Goal: Information Seeking & Learning: Learn about a topic

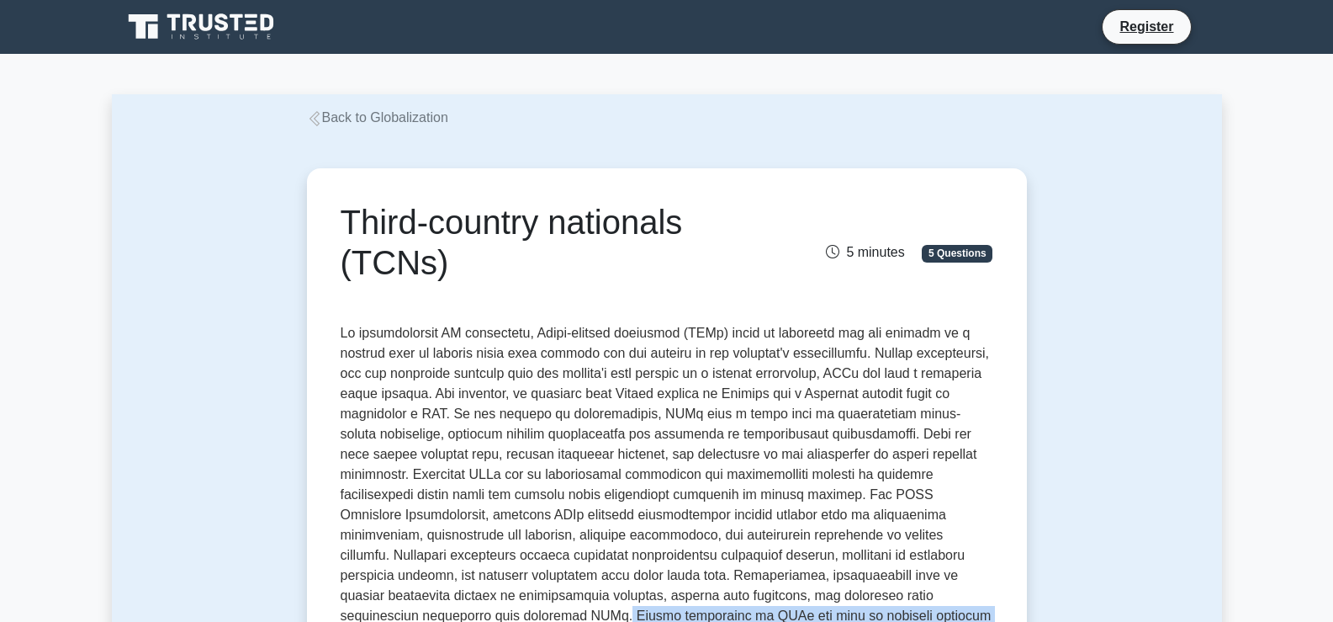
click at [354, 119] on link "Back to Globalization" at bounding box center [377, 117] width 141 height 14
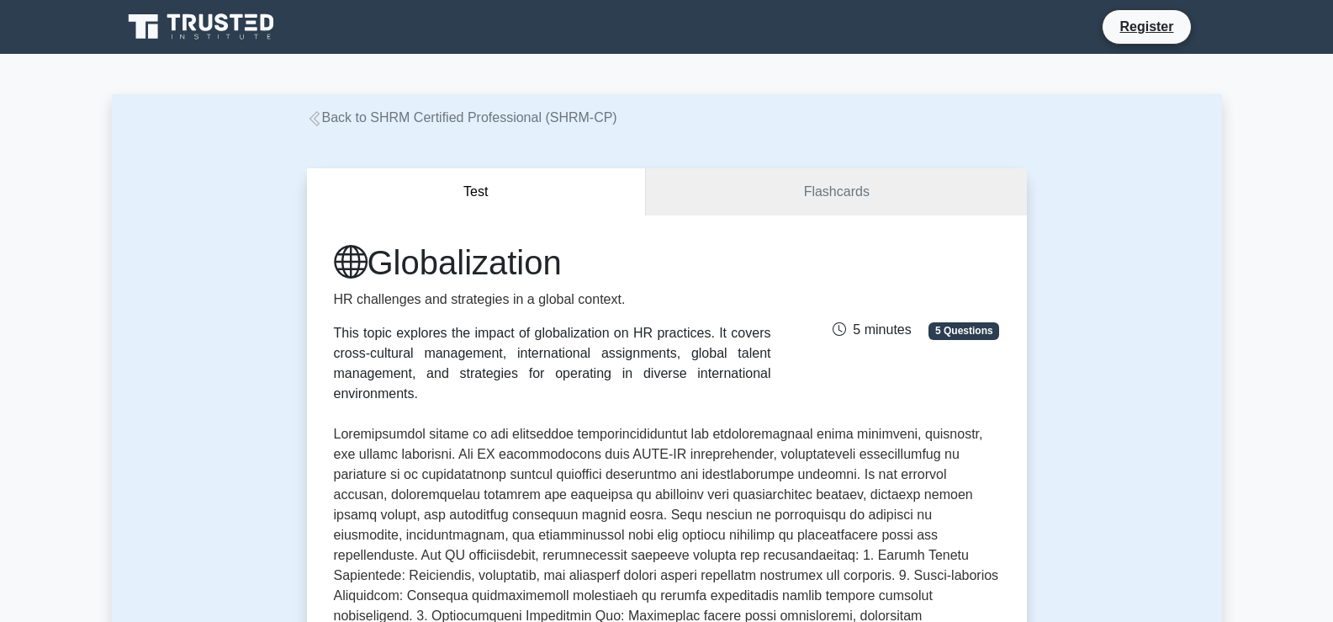
click at [404, 120] on link "Back to SHRM Certified Professional (SHRM-CP)" at bounding box center [462, 117] width 310 height 14
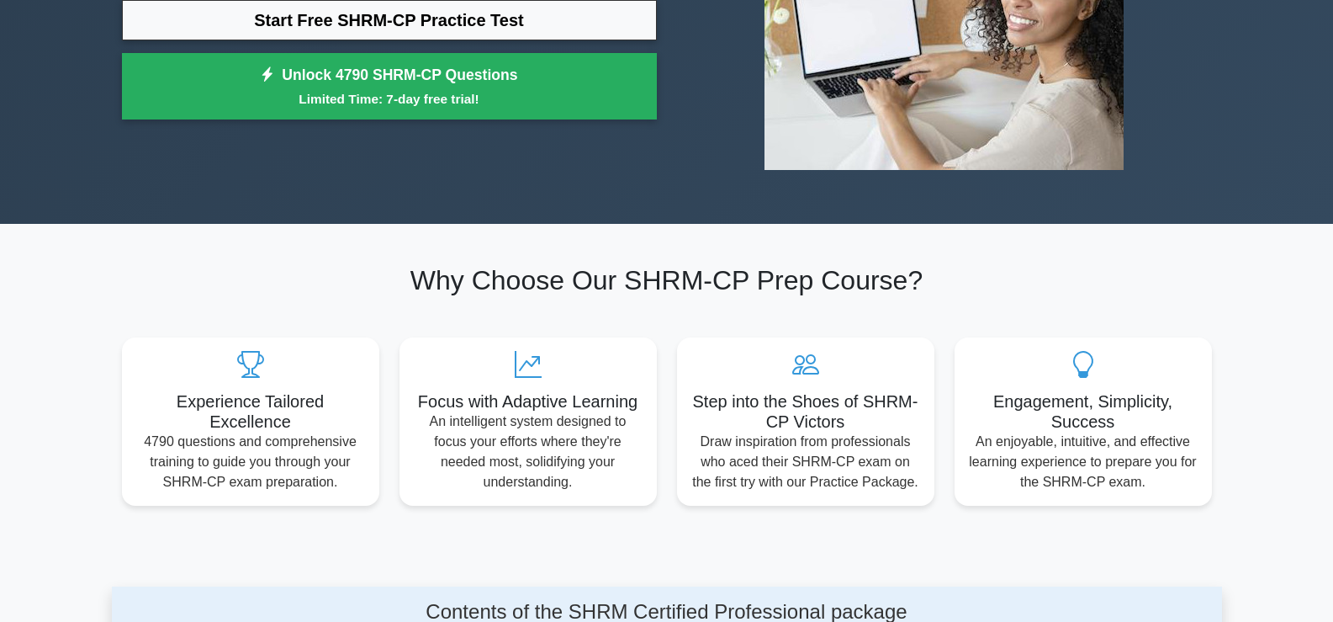
scroll to position [661, 0]
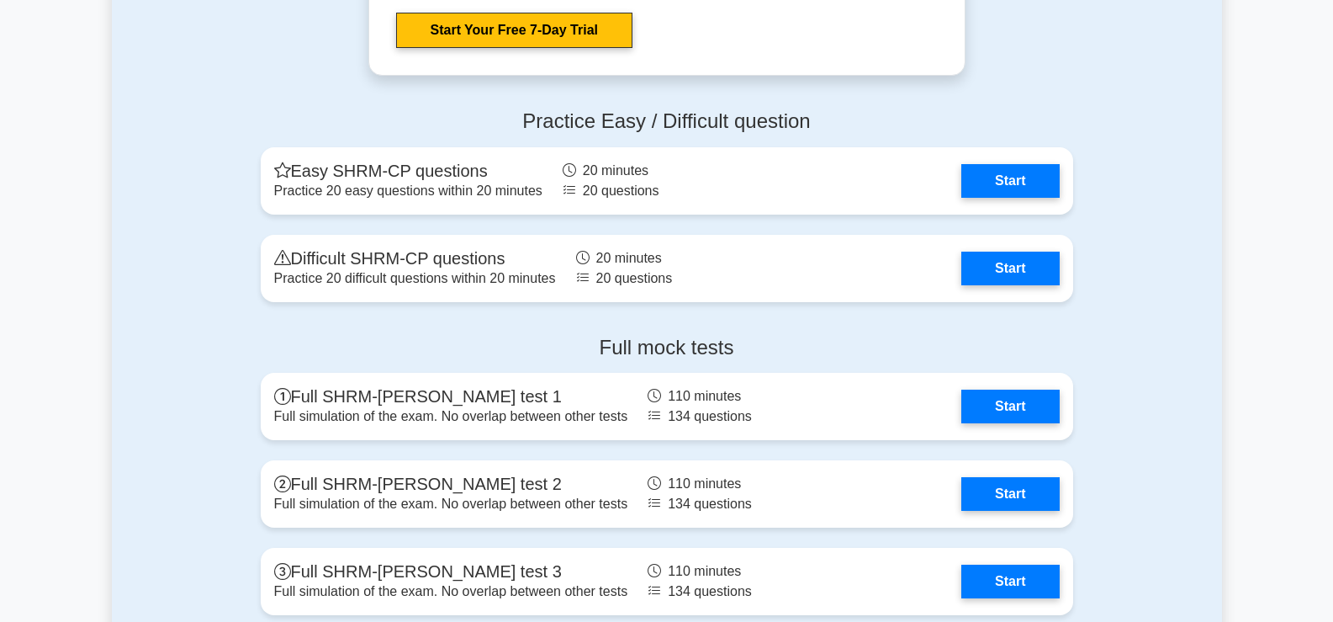
drag, startPoint x: 1338, startPoint y: 77, endPoint x: 1321, endPoint y: 433, distance: 356.3
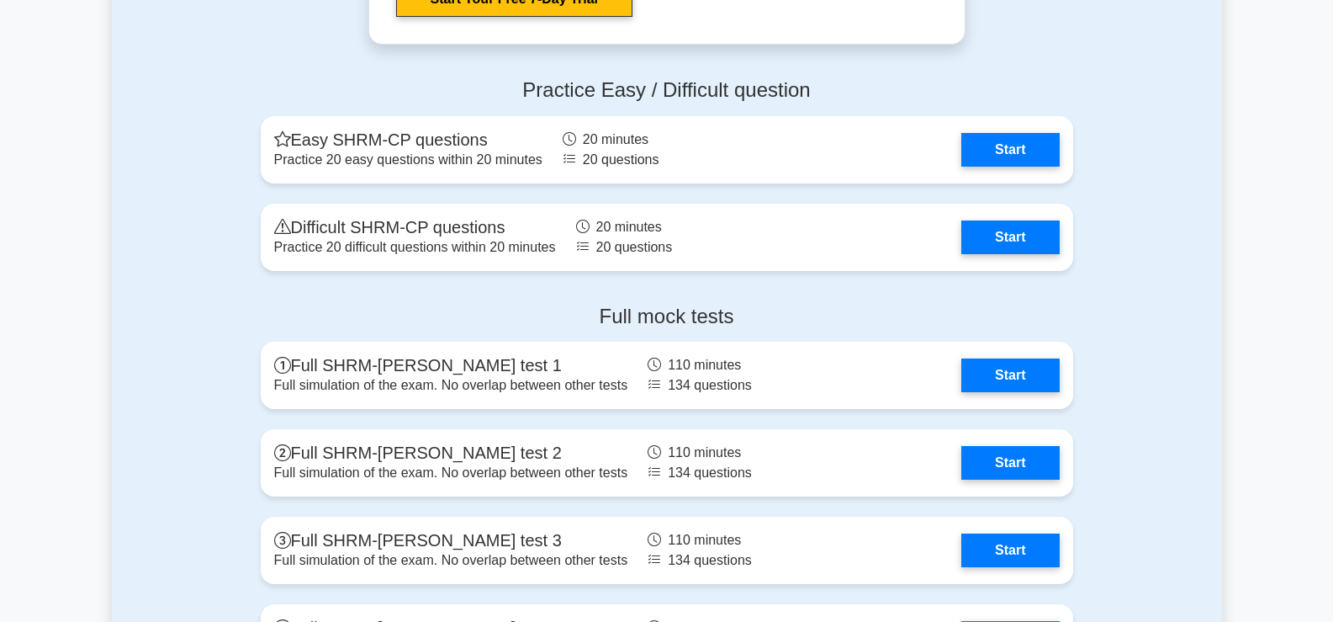
drag, startPoint x: 1322, startPoint y: 438, endPoint x: 1322, endPoint y: 473, distance: 34.5
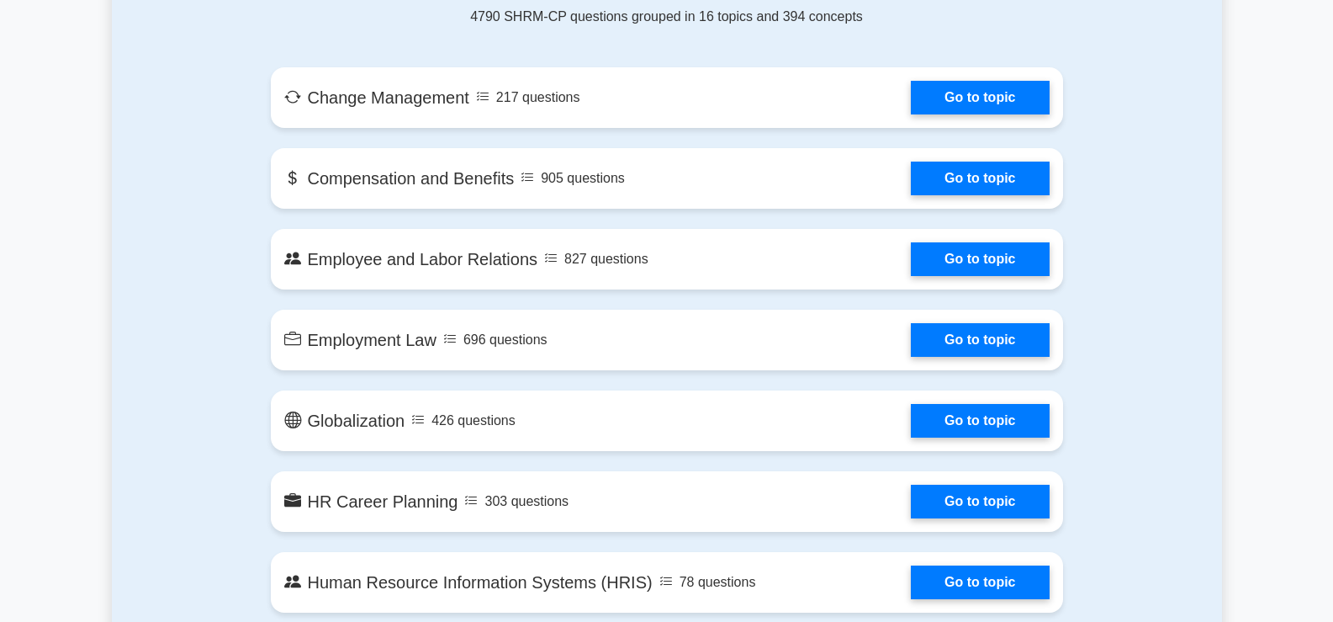
scroll to position [842, 0]
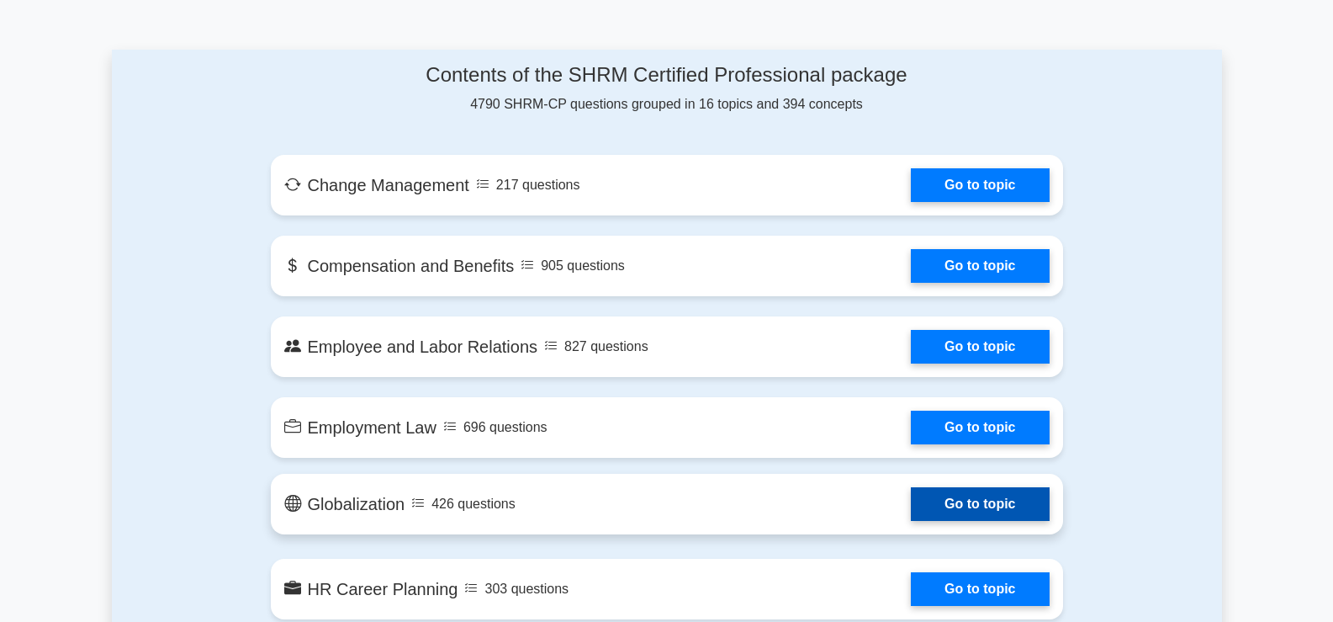
click at [988, 501] on link "Go to topic" at bounding box center [980, 504] width 138 height 34
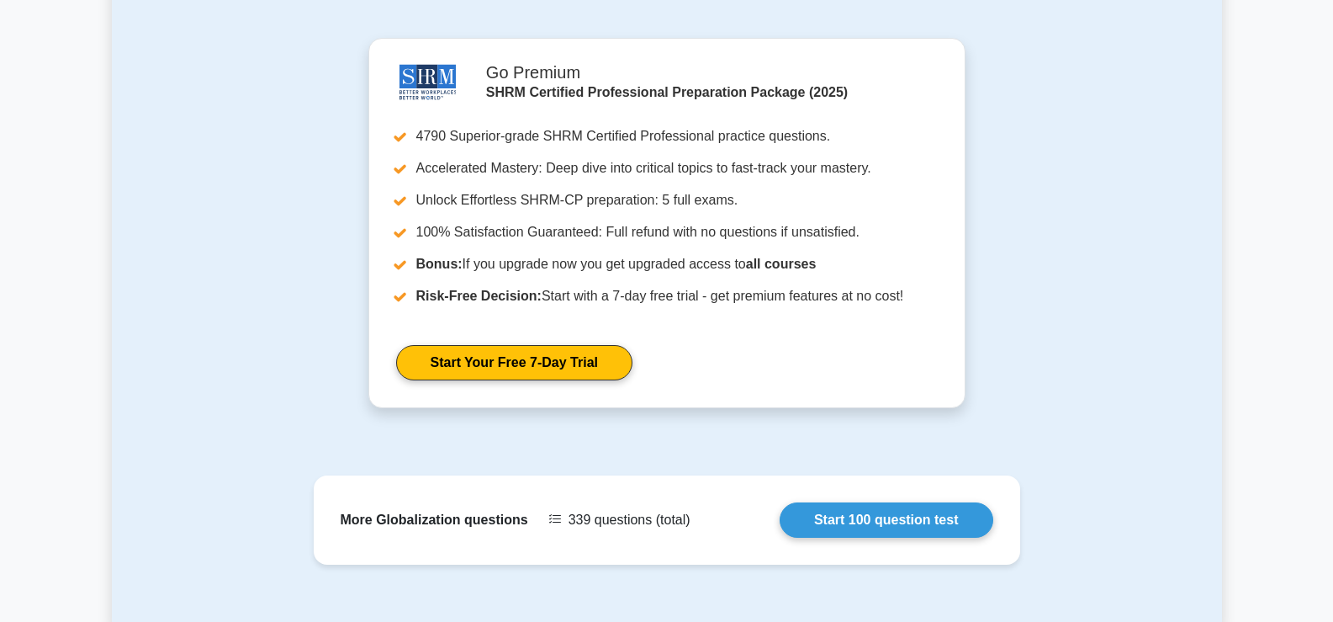
scroll to position [1879, 0]
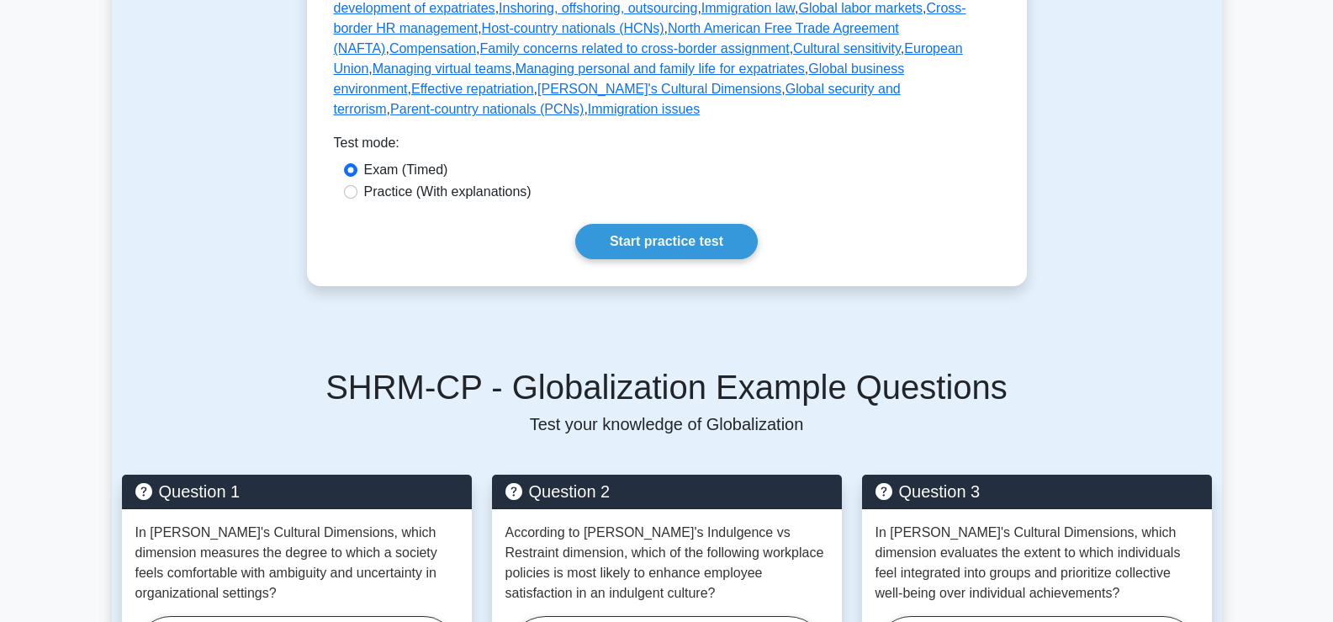
scroll to position [936, 0]
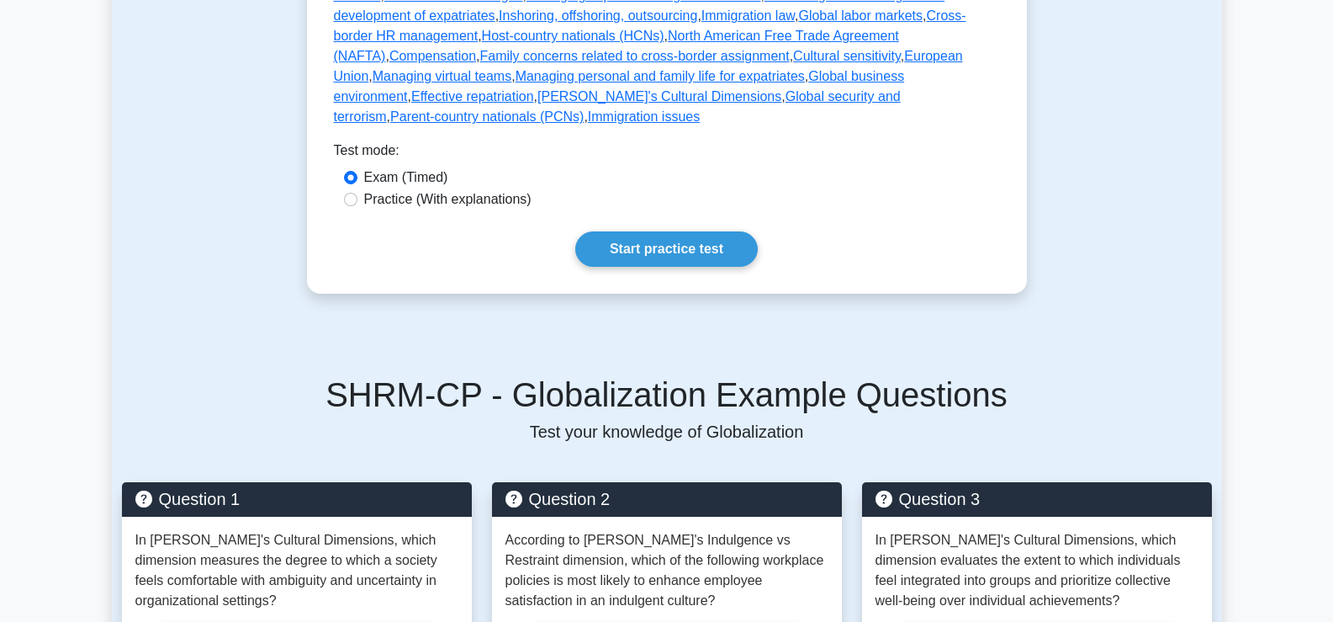
click at [1312, 183] on main "Back to SHRM Certified Professional (SHRM-CP) Test Flashcards Globalization HR …" at bounding box center [666, 372] width 1333 height 2509
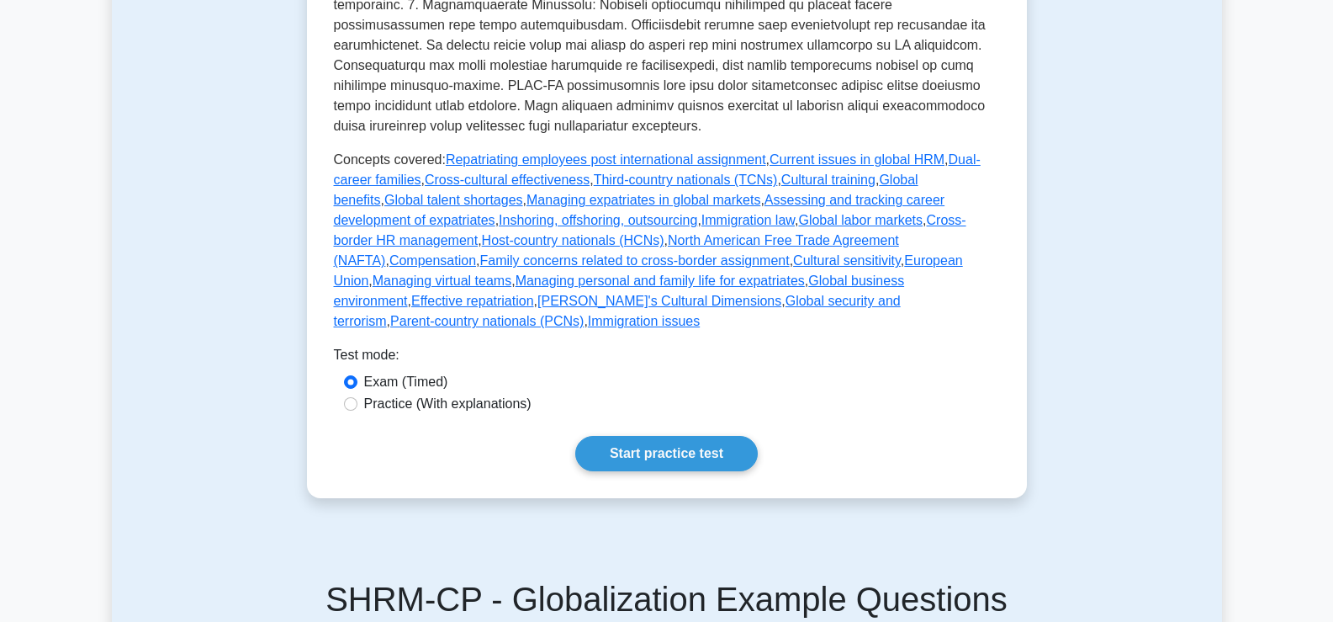
scroll to position [713, 0]
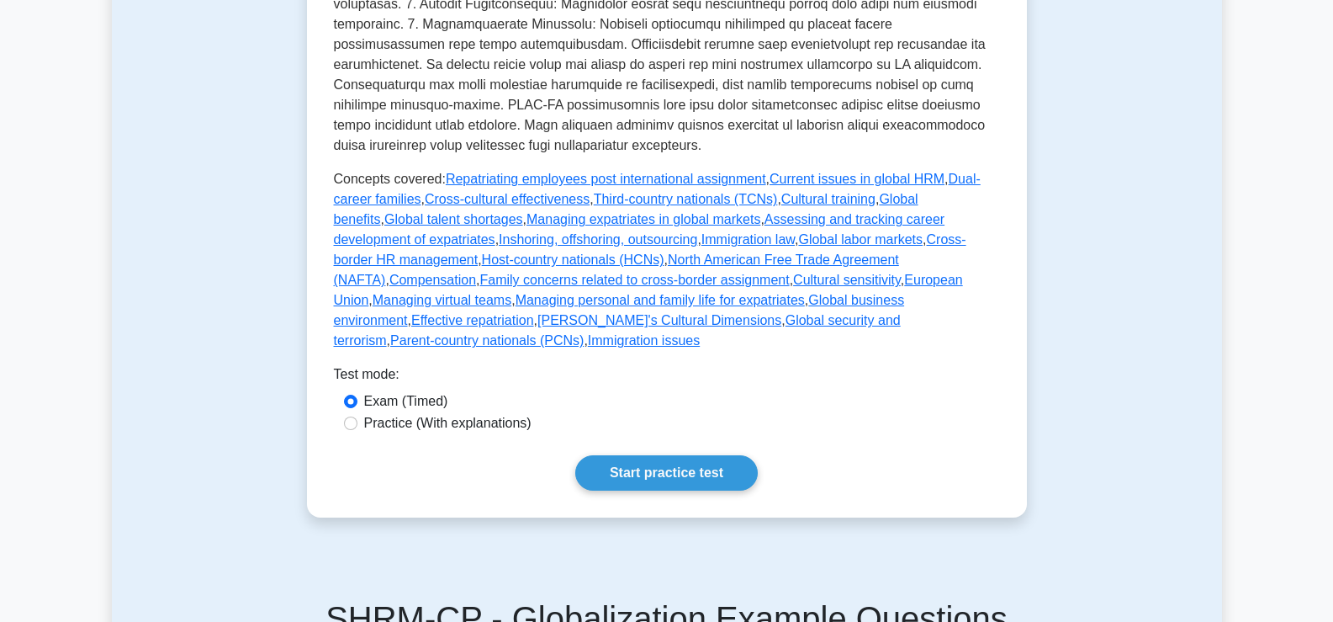
click at [1333, 238] on main "Back to SHRM Certified Professional (SHRM-CP) Test Flashcards Globalization HR …" at bounding box center [666, 595] width 1333 height 2509
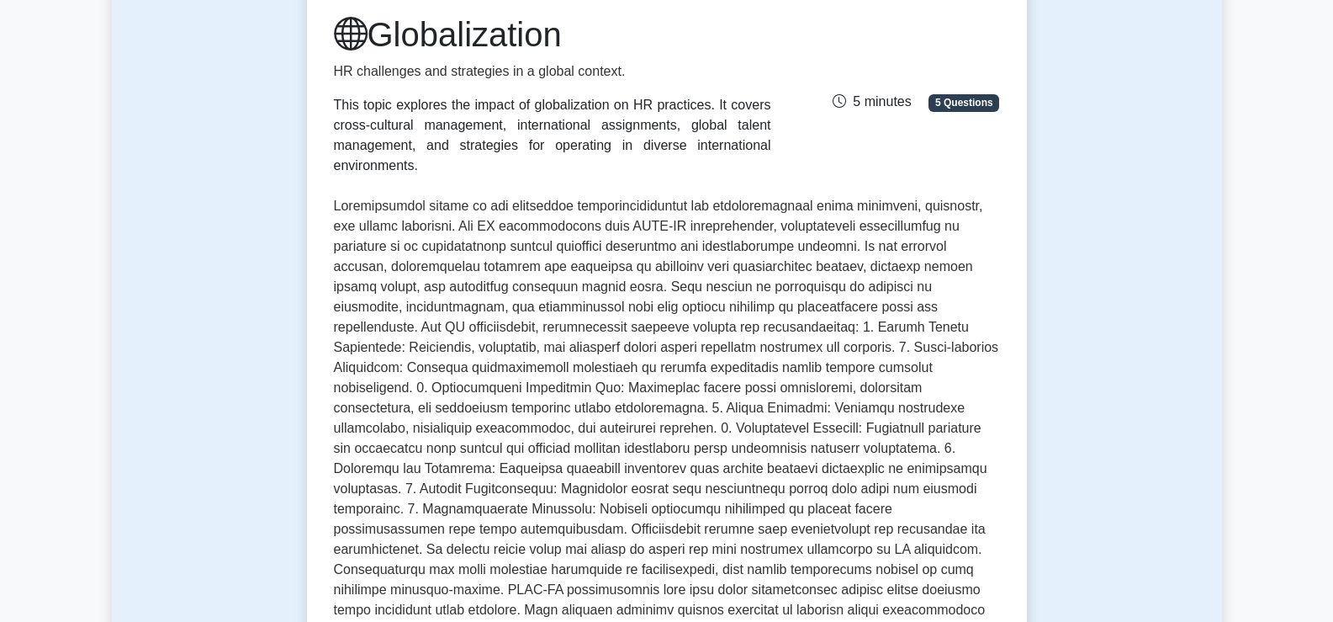
scroll to position [119, 0]
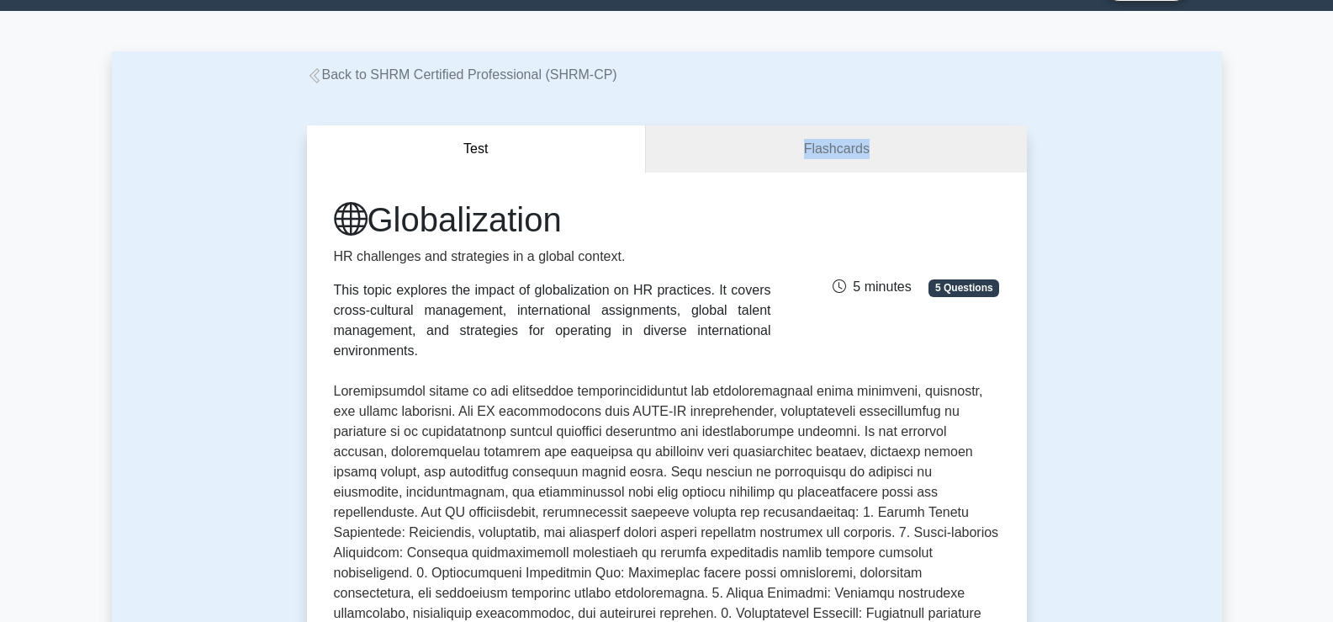
scroll to position [0, 0]
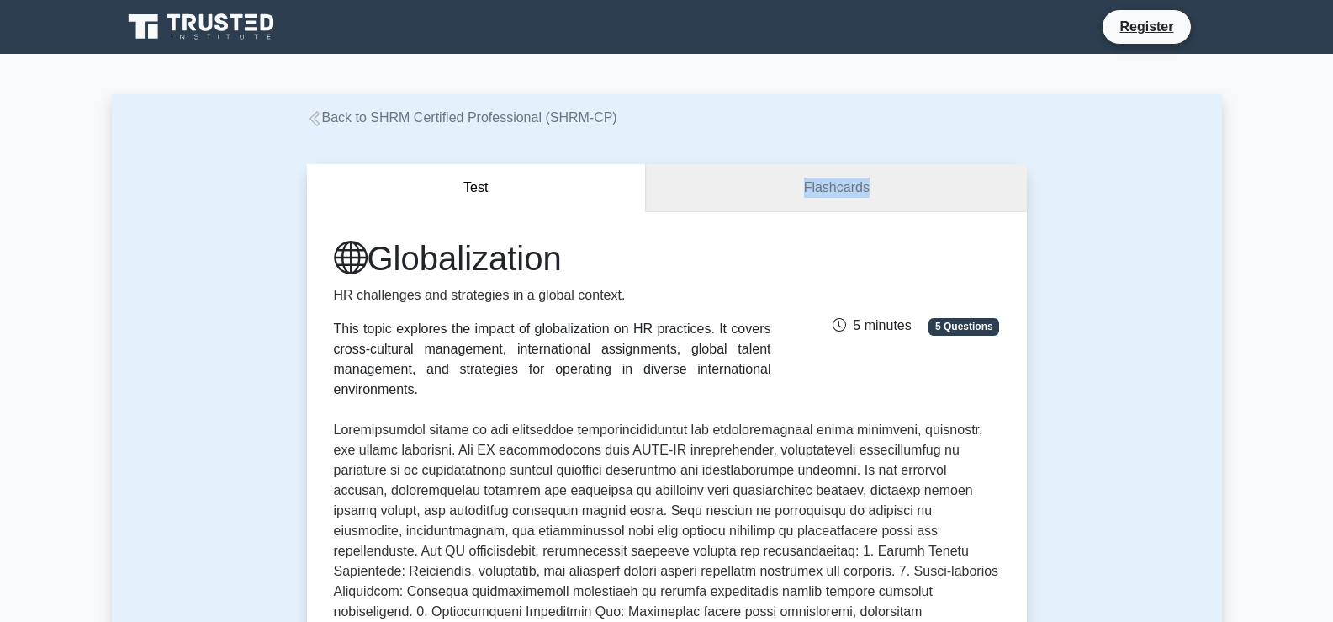
click at [898, 186] on link "Flashcards" at bounding box center [836, 188] width 380 height 48
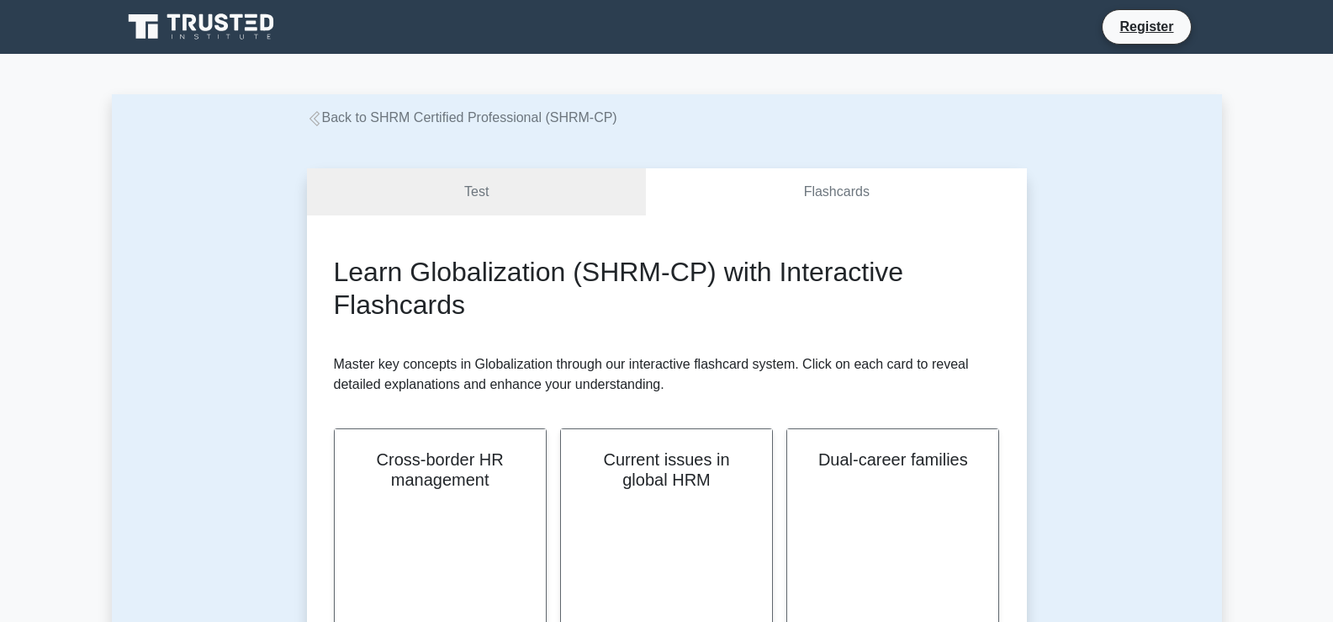
click at [231, 33] on icon at bounding box center [203, 27] width 162 height 32
